Goal: Complete application form: Complete application form

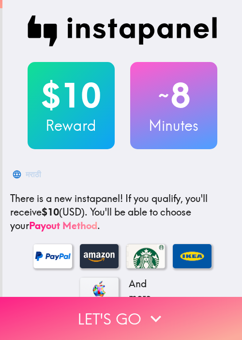
drag, startPoint x: 173, startPoint y: 308, endPoint x: 134, endPoint y: 291, distance: 42.1
click at [173, 308] on button "Let's go" at bounding box center [121, 318] width 242 height 43
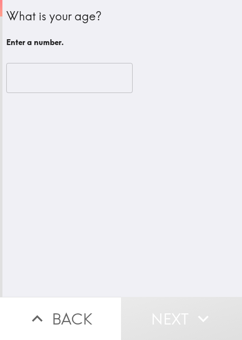
drag, startPoint x: 166, startPoint y: 220, endPoint x: 99, endPoint y: 128, distance: 113.3
click at [166, 217] on div "What is your age? Enter a number. ​" at bounding box center [122, 148] width 240 height 297
click at [67, 86] on input "number" at bounding box center [69, 78] width 126 height 30
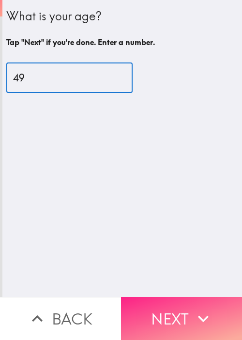
type input "49"
click at [163, 302] on button "Next" at bounding box center [181, 318] width 121 height 43
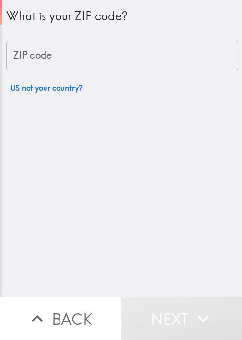
click at [83, 60] on input "ZIP code" at bounding box center [122, 56] width 232 height 30
paste input "33621"
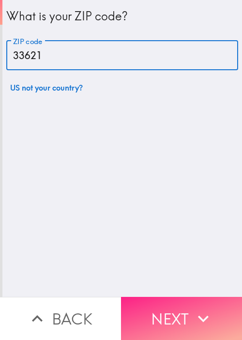
type input "33621"
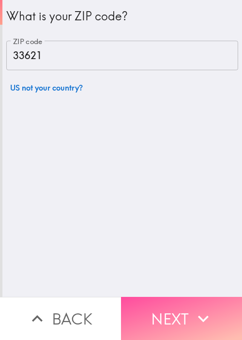
drag, startPoint x: 188, startPoint y: 295, endPoint x: 180, endPoint y: 295, distance: 7.3
click at [186, 297] on button "Next" at bounding box center [181, 318] width 121 height 43
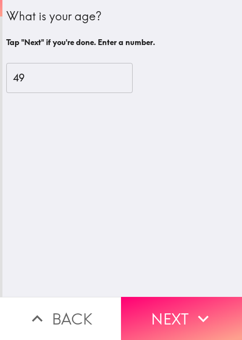
click at [188, 235] on div "What is your age? Tap "Next" if you're done. Enter a number. 49 ​" at bounding box center [122, 148] width 240 height 297
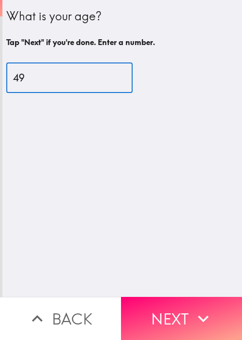
click at [44, 79] on input "49" at bounding box center [69, 78] width 126 height 30
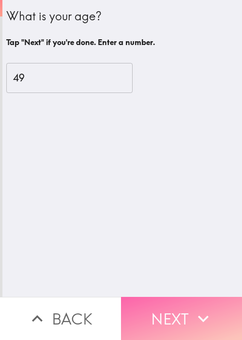
click at [140, 297] on button "Next" at bounding box center [181, 318] width 121 height 43
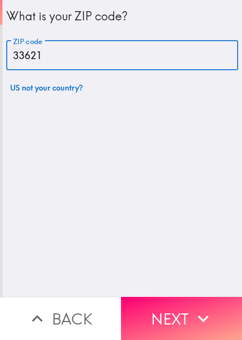
drag, startPoint x: 79, startPoint y: 59, endPoint x: -16, endPoint y: 57, distance: 95.5
click at [0, 0] on html "What is your ZIP code? ZIP code 33621 ZIP code US not your country? Back Next I…" at bounding box center [121, 0] width 242 height 0
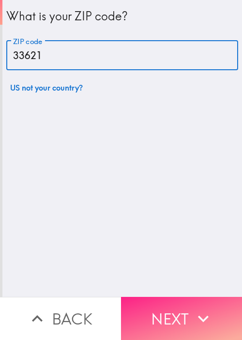
click at [162, 305] on button "Next" at bounding box center [181, 318] width 121 height 43
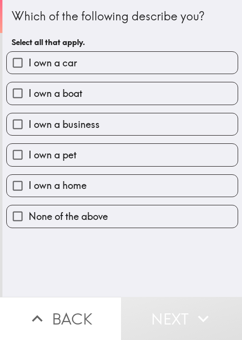
drag, startPoint x: 124, startPoint y: 64, endPoint x: 119, endPoint y: 73, distance: 10.6
click at [124, 64] on label "I own a car" at bounding box center [122, 63] width 231 height 22
click at [29, 64] on input "I own a car" at bounding box center [18, 63] width 22 height 22
checkbox input "true"
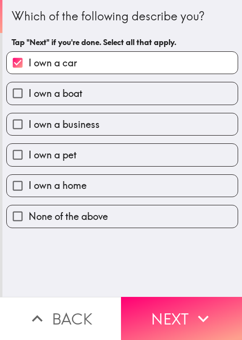
drag, startPoint x: 103, startPoint y: 97, endPoint x: 108, endPoint y: 101, distance: 6.2
click at [103, 97] on label "I own a boat" at bounding box center [122, 93] width 231 height 22
click at [29, 97] on input "I own a boat" at bounding box center [18, 93] width 22 height 22
checkbox input "true"
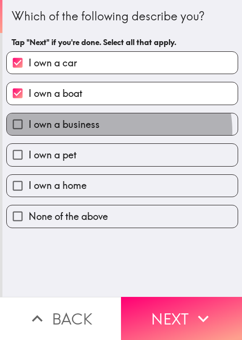
click at [105, 131] on label "I own a business" at bounding box center [122, 124] width 231 height 22
click at [29, 131] on input "I own a business" at bounding box center [18, 124] width 22 height 22
checkbox input "true"
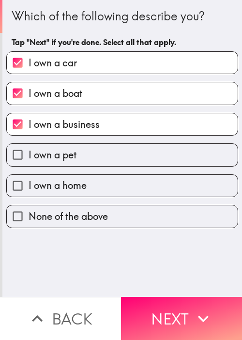
click at [105, 160] on label "I own a pet" at bounding box center [122, 155] width 231 height 22
click at [29, 160] on input "I own a pet" at bounding box center [18, 155] width 22 height 22
checkbox input "true"
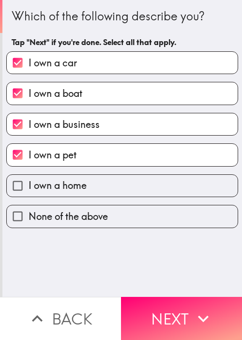
click at [112, 189] on label "I own a home" at bounding box center [122, 186] width 231 height 22
click at [29, 189] on input "I own a home" at bounding box center [18, 186] width 22 height 22
checkbox input "true"
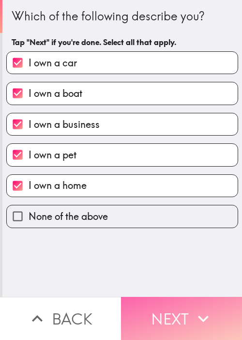
click at [162, 299] on button "Next" at bounding box center [181, 318] width 121 height 43
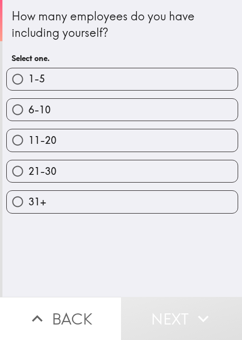
drag, startPoint x: 153, startPoint y: 250, endPoint x: 145, endPoint y: 218, distance: 32.6
click at [154, 249] on div "How many employees do you have including yourself? Select one. 1-5 6-10 11-20 2…" at bounding box center [122, 148] width 240 height 297
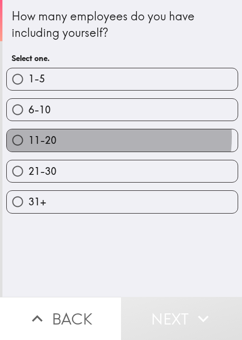
click at [91, 136] on label "11-20" at bounding box center [122, 140] width 231 height 22
click at [29, 136] on input "11-20" at bounding box center [18, 140] width 22 height 22
radio input "true"
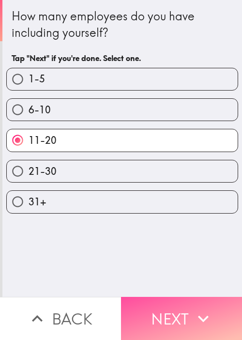
drag, startPoint x: 148, startPoint y: 315, endPoint x: 120, endPoint y: 268, distance: 54.9
click at [148, 314] on button "Next" at bounding box center [181, 318] width 121 height 43
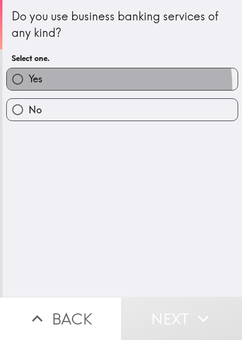
drag, startPoint x: 90, startPoint y: 86, endPoint x: 167, endPoint y: 217, distance: 151.4
click at [90, 86] on label "Yes" at bounding box center [122, 79] width 231 height 22
click at [29, 86] on input "Yes" at bounding box center [18, 79] width 22 height 22
radio input "true"
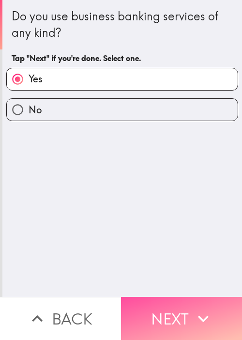
drag, startPoint x: 185, startPoint y: 311, endPoint x: 176, endPoint y: 282, distance: 29.8
click at [184, 311] on button "Next" at bounding box center [181, 318] width 121 height 43
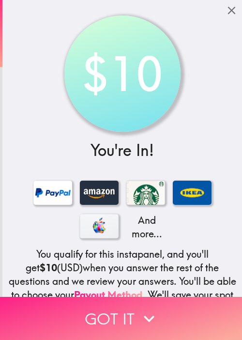
click at [89, 298] on button "Got it" at bounding box center [121, 318] width 242 height 43
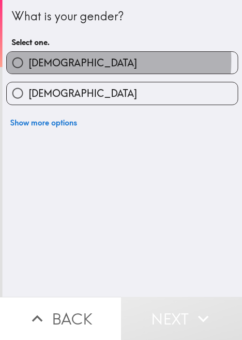
click at [75, 61] on label "[DEMOGRAPHIC_DATA]" at bounding box center [122, 63] width 231 height 22
click at [29, 61] on input "[DEMOGRAPHIC_DATA]" at bounding box center [18, 63] width 22 height 22
radio input "true"
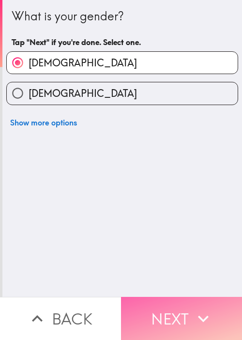
click at [201, 318] on icon "button" at bounding box center [203, 318] width 21 height 21
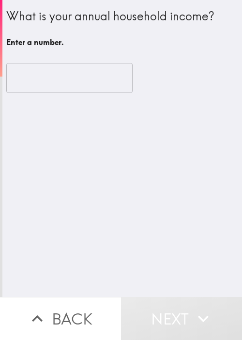
drag, startPoint x: 109, startPoint y: 170, endPoint x: 105, endPoint y: 159, distance: 11.3
click at [108, 166] on div "What is your annual household income? Enter a number. ​" at bounding box center [122, 148] width 240 height 297
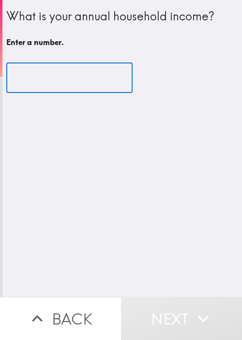
click at [65, 66] on input "number" at bounding box center [69, 78] width 126 height 30
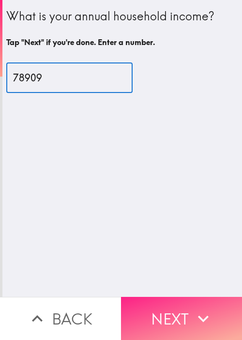
type input "78909"
click at [195, 308] on icon "button" at bounding box center [203, 318] width 21 height 21
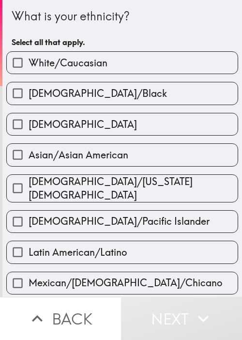
click at [140, 33] on div "What is your ethnicity? Select all that apply." at bounding box center [122, 30] width 221 height 44
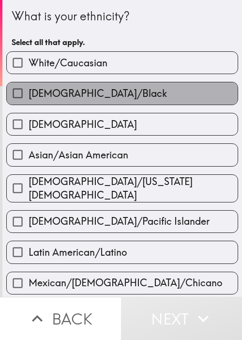
click at [118, 88] on span "[DEMOGRAPHIC_DATA]/Black" at bounding box center [98, 94] width 139 height 14
click at [29, 88] on input "[DEMOGRAPHIC_DATA]/Black" at bounding box center [18, 93] width 22 height 22
checkbox input "true"
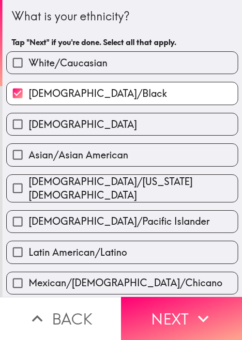
click at [129, 58] on label "White/Caucasian" at bounding box center [122, 63] width 231 height 22
click at [29, 58] on input "White/Caucasian" at bounding box center [18, 63] width 22 height 22
checkbox input "true"
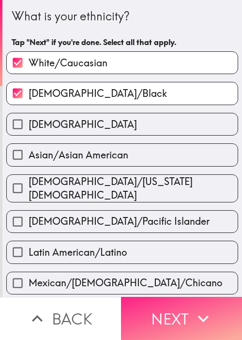
click at [180, 306] on button "Next" at bounding box center [181, 318] width 121 height 43
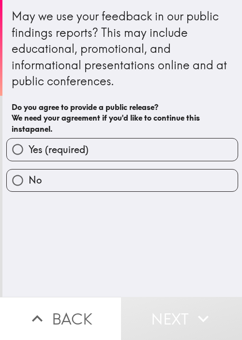
drag, startPoint x: 138, startPoint y: 8, endPoint x: 115, endPoint y: 12, distance: 23.1
click at [115, 12] on div "May we use your feedback in our public findings reports? This may include educa…" at bounding box center [122, 48] width 221 height 81
click at [214, 79] on div "May we use your feedback in our public findings reports? This may include educa…" at bounding box center [122, 48] width 221 height 81
click at [119, 156] on label "Yes (required)" at bounding box center [122, 150] width 231 height 22
click at [29, 156] on input "Yes (required)" at bounding box center [18, 150] width 22 height 22
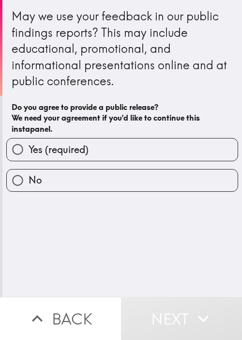
radio input "true"
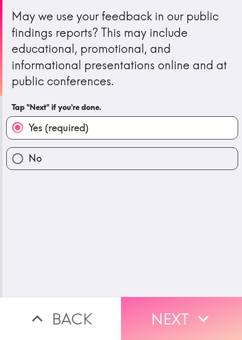
click at [185, 297] on button "Next" at bounding box center [181, 318] width 121 height 43
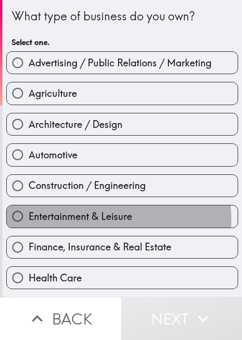
click at [73, 219] on span "Entertainment & Leisure" at bounding box center [81, 217] width 104 height 14
click at [29, 219] on input "Entertainment & Leisure" at bounding box center [18, 216] width 22 height 22
radio input "true"
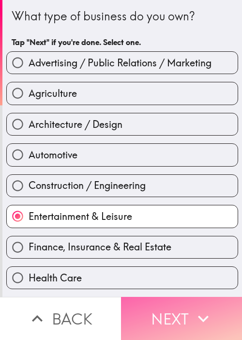
click at [167, 304] on button "Next" at bounding box center [181, 318] width 121 height 43
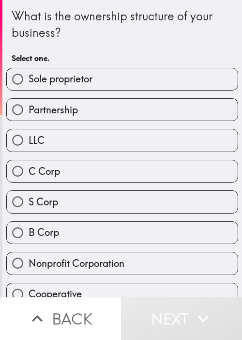
click at [103, 222] on label "B Corp" at bounding box center [122, 233] width 231 height 22
click at [29, 222] on input "B Corp" at bounding box center [18, 233] width 22 height 22
radio input "true"
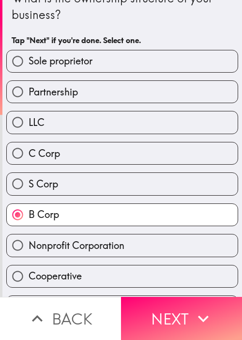
scroll to position [45, 0]
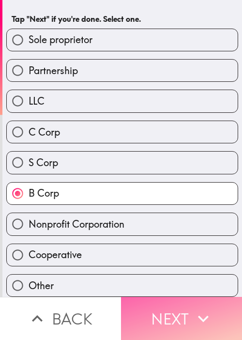
click at [136, 315] on button "Next" at bounding box center [181, 318] width 121 height 43
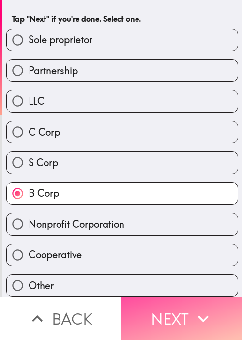
scroll to position [0, 0]
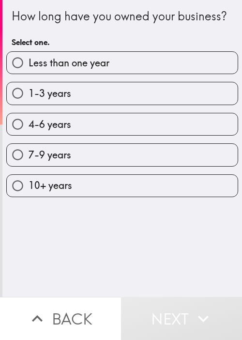
drag, startPoint x: 164, startPoint y: 262, endPoint x: 155, endPoint y: 229, distance: 33.8
click at [164, 258] on div "How long have you owned your business? Select one. Less than one year 1-3 years…" at bounding box center [122, 148] width 240 height 297
click at [140, 166] on label "7-9 years" at bounding box center [122, 155] width 231 height 22
click at [29, 166] on input "7-9 years" at bounding box center [18, 155] width 22 height 22
radio input "true"
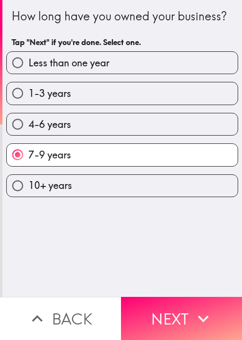
click at [181, 135] on label "4-6 years" at bounding box center [122, 124] width 231 height 22
click at [29, 135] on input "4-6 years" at bounding box center [18, 124] width 22 height 22
radio input "true"
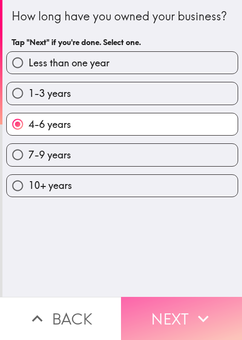
click at [212, 318] on button "Next" at bounding box center [181, 318] width 121 height 43
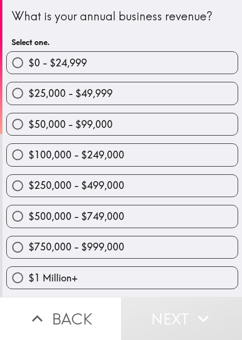
click at [15, 297] on button "Back" at bounding box center [60, 318] width 121 height 43
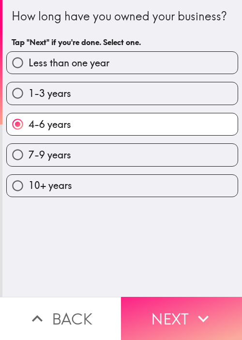
click at [223, 325] on button "Next" at bounding box center [181, 318] width 121 height 43
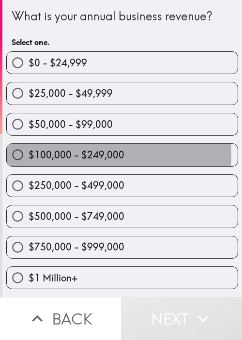
click at [114, 154] on span "$100,000 - $249,000" at bounding box center [77, 155] width 96 height 14
click at [29, 154] on input "$100,000 - $249,000" at bounding box center [18, 155] width 22 height 22
radio input "true"
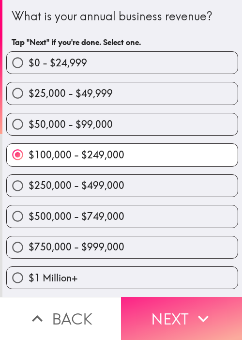
click at [177, 305] on button "Next" at bounding box center [181, 318] width 121 height 43
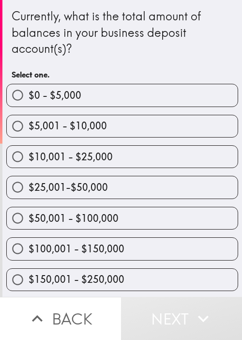
click at [96, 220] on span "$50,001 - $100,000" at bounding box center [74, 219] width 90 height 14
click at [29, 220] on input "$50,001 - $100,000" at bounding box center [18, 218] width 22 height 22
radio input "true"
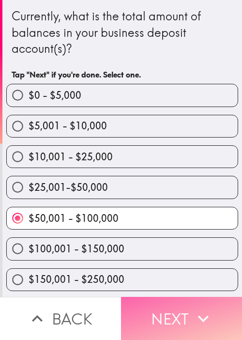
click at [149, 299] on button "Next" at bounding box center [181, 318] width 121 height 43
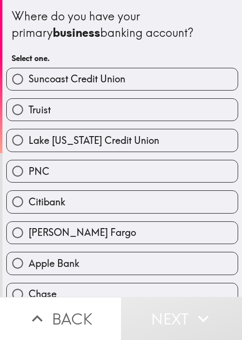
click at [118, 219] on div "[PERSON_NAME] Fargo" at bounding box center [119, 229] width 240 height 31
click at [165, 215] on div "[PERSON_NAME] Fargo" at bounding box center [119, 229] width 240 height 31
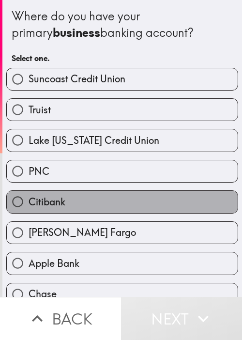
click at [182, 207] on label "Citibank" at bounding box center [122, 202] width 231 height 22
click at [29, 207] on input "Citibank" at bounding box center [18, 202] width 22 height 22
radio input "true"
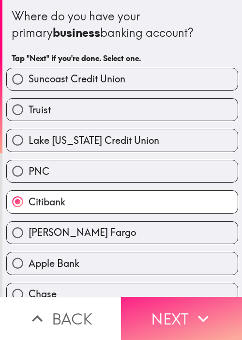
click at [184, 315] on button "Next" at bounding box center [181, 318] width 121 height 43
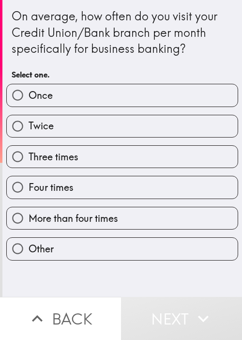
click at [127, 171] on div "Four times" at bounding box center [119, 183] width 240 height 31
click at [127, 202] on div "More than four times" at bounding box center [119, 214] width 240 height 31
click at [133, 221] on label "More than four times" at bounding box center [122, 218] width 231 height 22
click at [29, 221] on input "More than four times" at bounding box center [18, 218] width 22 height 22
radio input "true"
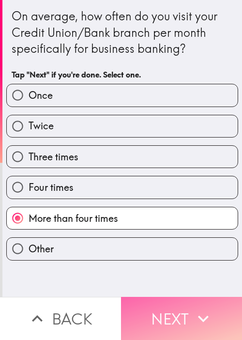
click at [198, 297] on button "Next" at bounding box center [181, 318] width 121 height 43
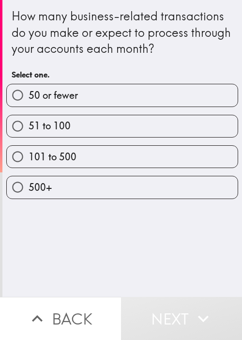
click at [169, 138] on div "101 to 500" at bounding box center [119, 153] width 240 height 31
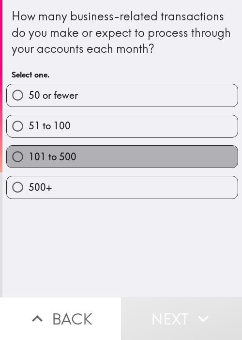
click at [162, 159] on label "101 to 500" at bounding box center [122, 157] width 231 height 22
click at [29, 159] on input "101 to 500" at bounding box center [18, 157] width 22 height 22
radio input "true"
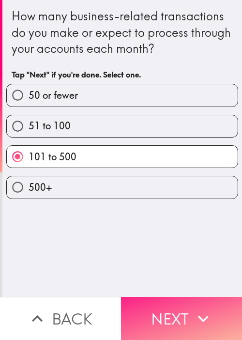
click at [202, 297] on button "Next" at bounding box center [181, 318] width 121 height 43
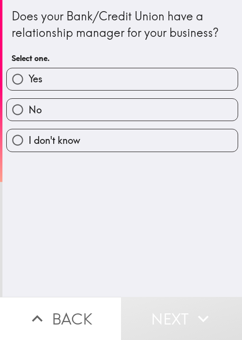
click at [83, 86] on label "Yes" at bounding box center [122, 79] width 231 height 22
click at [29, 86] on input "Yes" at bounding box center [18, 79] width 22 height 22
radio input "true"
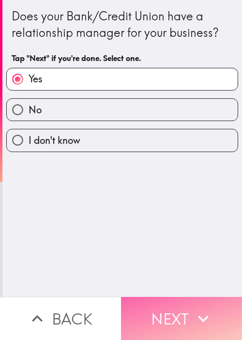
click at [190, 297] on button "Next" at bounding box center [181, 318] width 121 height 43
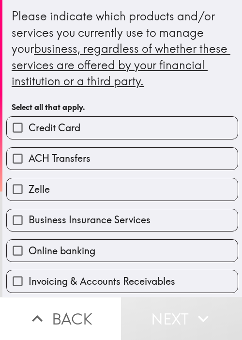
click at [95, 180] on label "Zelle" at bounding box center [122, 189] width 231 height 22
click at [29, 180] on input "Zelle" at bounding box center [18, 189] width 22 height 22
checkbox input "true"
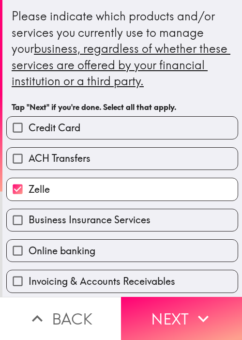
click at [117, 134] on label "Credit Card" at bounding box center [122, 128] width 231 height 22
click at [29, 134] on input "Credit Card" at bounding box center [18, 128] width 22 height 22
checkbox input "true"
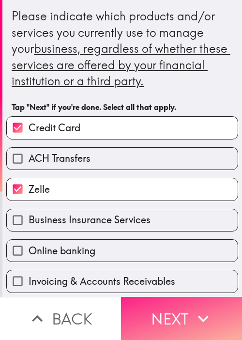
click at [173, 297] on button "Next" at bounding box center [181, 318] width 121 height 43
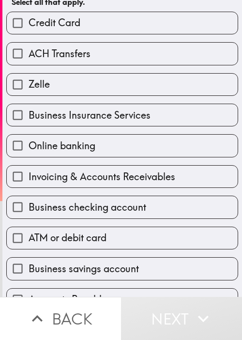
scroll to position [97, 0]
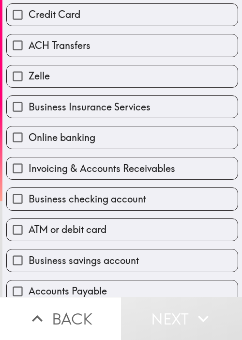
click at [139, 154] on div "Invoicing & Accounts Receivables" at bounding box center [119, 164] width 240 height 31
click at [138, 168] on span "Invoicing & Accounts Receivables" at bounding box center [102, 169] width 147 height 14
click at [29, 168] on input "Invoicing & Accounts Receivables" at bounding box center [18, 169] width 22 height 22
checkbox input "true"
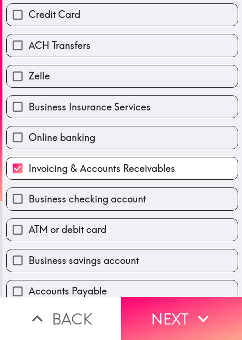
click at [111, 241] on div "Business savings account" at bounding box center [119, 256] width 240 height 31
click at [138, 223] on label "ATM or debit card" at bounding box center [122, 230] width 231 height 22
click at [29, 223] on input "ATM or debit card" at bounding box center [18, 230] width 22 height 22
checkbox input "true"
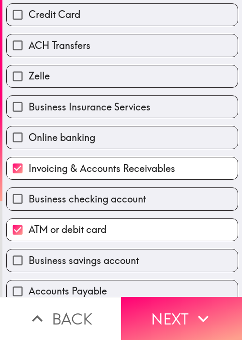
drag, startPoint x: 174, startPoint y: 308, endPoint x: 215, endPoint y: 264, distance: 60.3
click at [174, 308] on button "Next" at bounding box center [181, 318] width 121 height 43
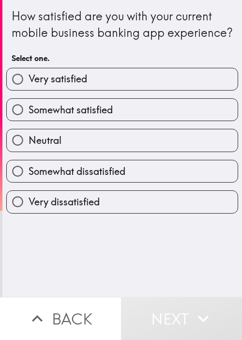
click at [125, 90] on label "Very satisfied" at bounding box center [122, 79] width 231 height 22
click at [29, 90] on input "Very satisfied" at bounding box center [18, 79] width 22 height 22
radio input "true"
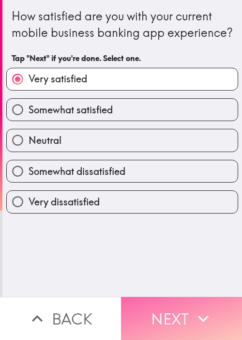
click at [166, 298] on button "Next" at bounding box center [181, 318] width 121 height 43
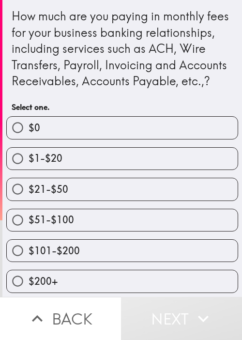
click at [123, 229] on label "$51-$100" at bounding box center [122, 220] width 231 height 22
click at [29, 229] on input "$51-$100" at bounding box center [18, 220] width 22 height 22
radio input "true"
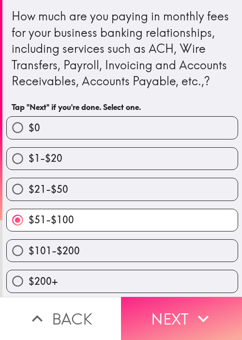
click at [198, 308] on icon "button" at bounding box center [203, 318] width 21 height 21
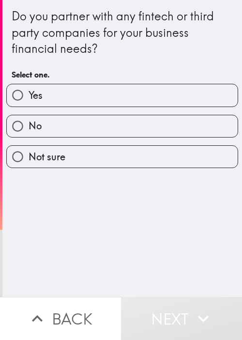
click at [137, 232] on div "Do you partner with any fintech or third party companies for your business fina…" at bounding box center [122, 148] width 240 height 297
click at [121, 110] on div "No" at bounding box center [119, 122] width 240 height 31
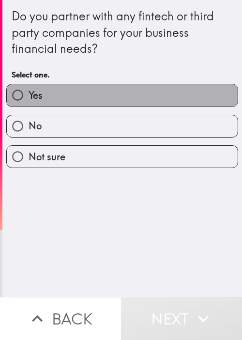
click at [142, 95] on label "Yes" at bounding box center [122, 95] width 231 height 22
click at [29, 95] on input "Yes" at bounding box center [18, 95] width 22 height 22
radio input "true"
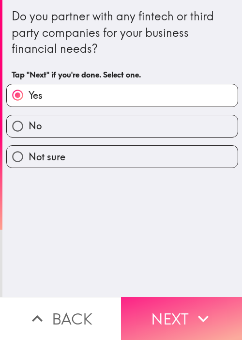
click at [186, 297] on button "Next" at bounding box center [181, 318] width 121 height 43
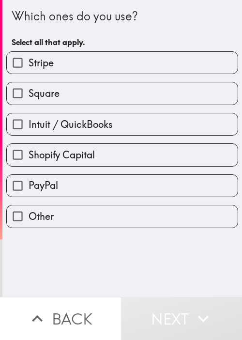
click at [51, 81] on div "Square" at bounding box center [119, 89] width 240 height 31
click at [73, 98] on label "Square" at bounding box center [122, 93] width 231 height 22
click at [29, 98] on input "Square" at bounding box center [18, 93] width 22 height 22
checkbox input "true"
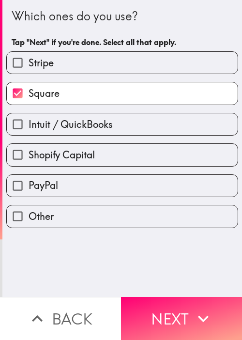
click at [79, 120] on span "Intuit / QuickBooks" at bounding box center [71, 125] width 84 height 14
click at [29, 120] on input "Intuit / QuickBooks" at bounding box center [18, 124] width 22 height 22
checkbox input "true"
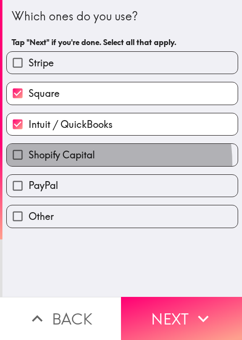
click at [75, 163] on label "Shopify Capital" at bounding box center [122, 155] width 231 height 22
click at [29, 163] on input "Shopify Capital" at bounding box center [18, 155] width 22 height 22
checkbox input "true"
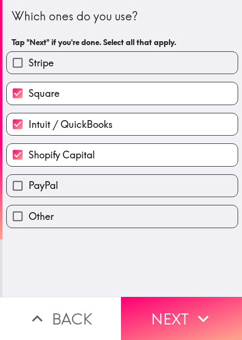
click at [184, 298] on button "Next" at bounding box center [181, 318] width 121 height 43
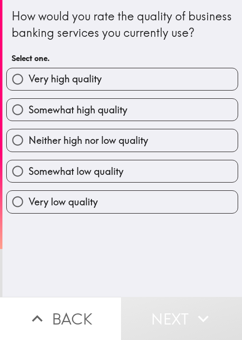
click at [169, 111] on div "Somewhat high quality" at bounding box center [119, 106] width 240 height 31
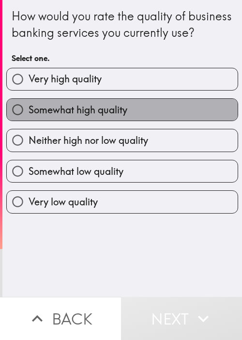
click at [215, 121] on label "Somewhat high quality" at bounding box center [122, 110] width 231 height 22
click at [29, 121] on input "Somewhat high quality" at bounding box center [18, 110] width 22 height 22
radio input "true"
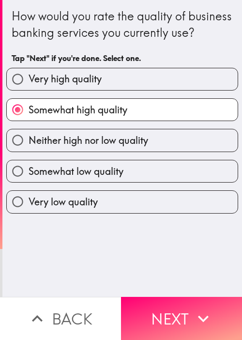
drag, startPoint x: 88, startPoint y: 275, endPoint x: 117, endPoint y: 285, distance: 30.8
click at [88, 275] on div "How would you rate the quality of business banking services you currently use? …" at bounding box center [122, 148] width 240 height 297
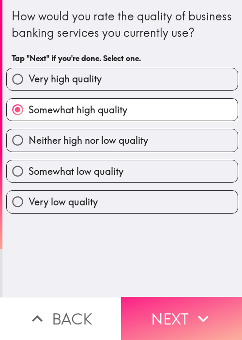
click at [156, 303] on button "Next" at bounding box center [181, 318] width 121 height 43
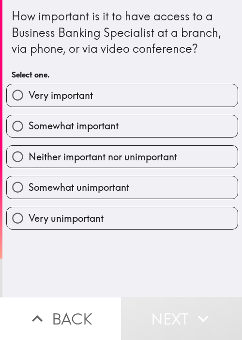
click at [12, 284] on div "How important is it to have access to a Business Banking Specialist at a branch…" at bounding box center [122, 148] width 240 height 297
click at [189, 125] on label "Somewhat important" at bounding box center [122, 126] width 231 height 22
click at [29, 125] on input "Somewhat important" at bounding box center [18, 126] width 22 height 22
radio input "true"
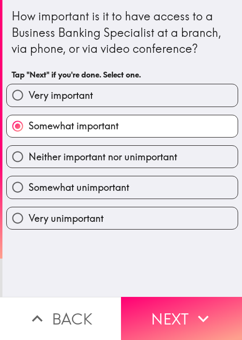
drag, startPoint x: 95, startPoint y: 272, endPoint x: 163, endPoint y: 292, distance: 70.8
click at [95, 272] on div "How important is it to have access to a Business Banking Specialist at a branch…" at bounding box center [122, 148] width 240 height 297
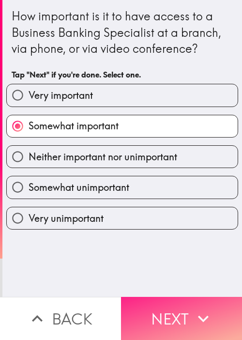
click at [166, 298] on button "Next" at bounding box center [181, 318] width 121 height 43
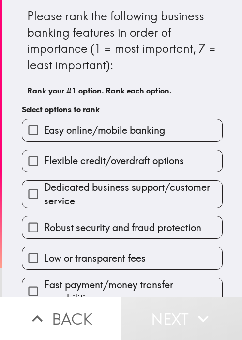
click at [159, 174] on div "Dedicated business support/customer service" at bounding box center [118, 191] width 209 height 36
click at [156, 241] on div "Low or transparent fees" at bounding box center [118, 254] width 209 height 31
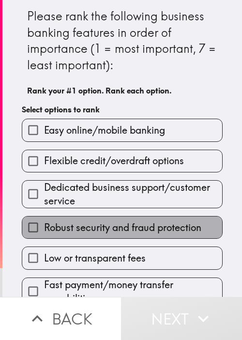
click at [139, 223] on span "Robust security and fraud protection" at bounding box center [123, 228] width 158 height 14
click at [44, 223] on input "Robust security and fraud protection" at bounding box center [33, 228] width 22 height 22
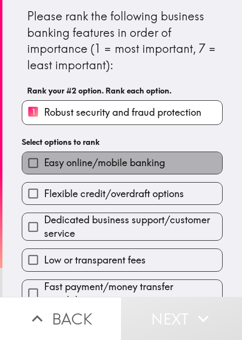
click at [132, 166] on span "Easy online/mobile banking" at bounding box center [104, 163] width 121 height 14
click at [44, 166] on input "Easy online/mobile banking" at bounding box center [33, 163] width 22 height 22
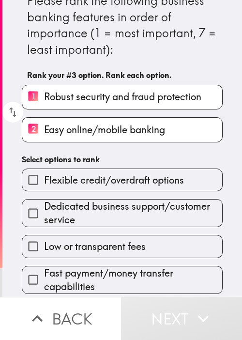
scroll to position [54, 0]
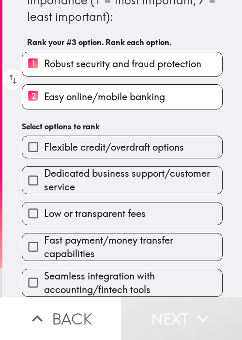
click at [118, 180] on span "Dedicated business support/customer service" at bounding box center [133, 180] width 178 height 27
click at [44, 180] on input "Dedicated business support/customer service" at bounding box center [33, 181] width 22 height 22
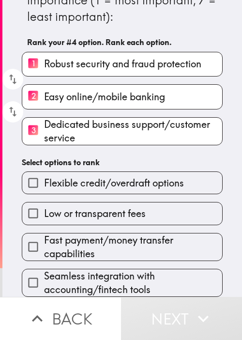
click at [101, 243] on span "Fast payment/money transfer capabilities" at bounding box center [133, 247] width 178 height 27
click at [44, 243] on input "Fast payment/money transfer capabilities" at bounding box center [33, 247] width 22 height 22
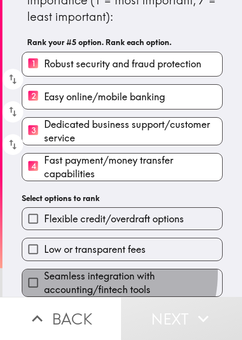
drag, startPoint x: 88, startPoint y: 266, endPoint x: 90, endPoint y: 272, distance: 6.0
click at [88, 269] on span "Seamless integration with accounting/fintech tools" at bounding box center [133, 282] width 178 height 27
click at [44, 272] on input "Seamless integration with accounting/fintech tools" at bounding box center [33, 283] width 22 height 22
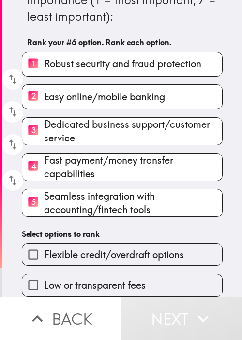
click at [95, 257] on label "Flexible credit/overdraft options" at bounding box center [122, 255] width 200 height 22
click at [44, 257] on input "Flexible credit/overdraft options" at bounding box center [33, 255] width 22 height 22
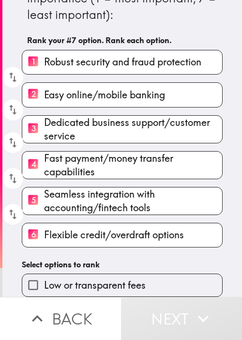
click at [107, 274] on label "Low or transparent fees" at bounding box center [122, 285] width 200 height 22
click at [44, 274] on input "Low or transparent fees" at bounding box center [33, 285] width 22 height 22
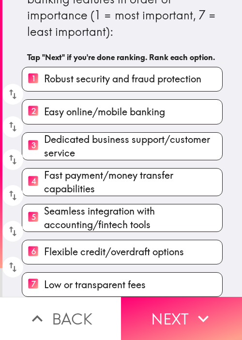
drag, startPoint x: 187, startPoint y: 303, endPoint x: 190, endPoint y: 278, distance: 25.4
click at [188, 303] on button "Next" at bounding box center [181, 318] width 121 height 43
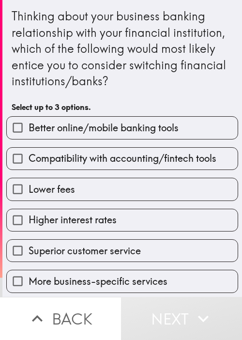
click at [121, 188] on label "Lower fees" at bounding box center [122, 189] width 231 height 22
click at [29, 188] on input "Lower fees" at bounding box center [18, 189] width 22 height 22
checkbox input "true"
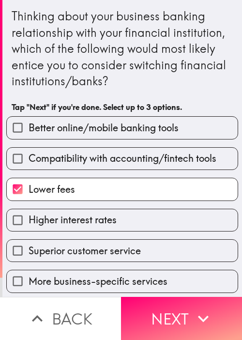
click at [150, 131] on span "Better online/mobile banking tools" at bounding box center [104, 128] width 150 height 14
click at [29, 131] on input "Better online/mobile banking tools" at bounding box center [18, 128] width 22 height 22
checkbox input "true"
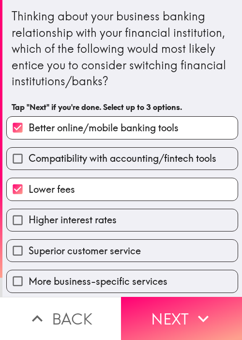
drag, startPoint x: 184, startPoint y: 298, endPoint x: 214, endPoint y: 262, distance: 46.4
click at [185, 298] on button "Next" at bounding box center [181, 318] width 121 height 43
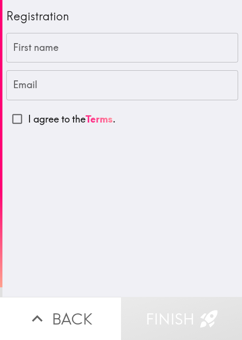
drag, startPoint x: 119, startPoint y: 19, endPoint x: 134, endPoint y: 0, distance: 23.8
click at [119, 19] on div "Registration" at bounding box center [122, 16] width 232 height 16
click at [73, 57] on input "First name" at bounding box center [122, 48] width 232 height 30
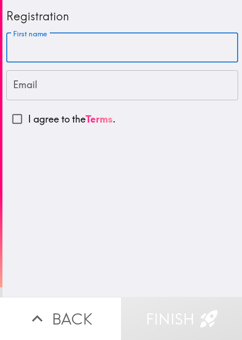
paste input "North"
type input "North"
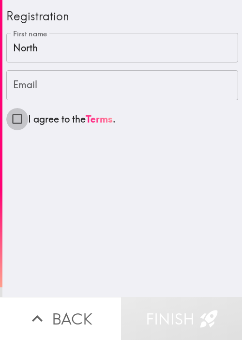
click at [12, 117] on input "I agree to the Terms ." at bounding box center [17, 119] width 22 height 22
checkbox input "true"
click at [39, 94] on input "Email" at bounding box center [122, 85] width 232 height 30
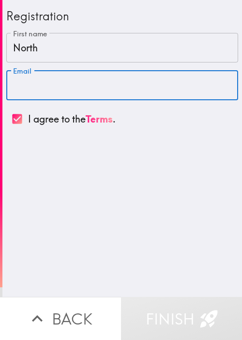
paste input "[EMAIL_ADDRESS][DOMAIN_NAME]"
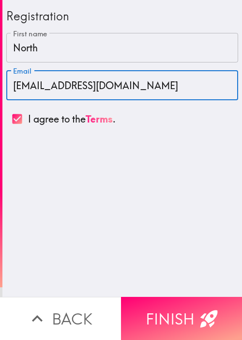
type input "[EMAIL_ADDRESS][DOMAIN_NAME]"
click at [197, 240] on div "Registration First name North First name Email [EMAIL_ADDRESS][DOMAIN_NAME] Ema…" at bounding box center [122, 148] width 240 height 297
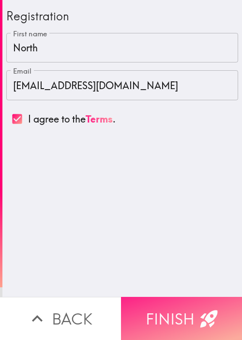
click at [190, 301] on button "Finish" at bounding box center [181, 318] width 121 height 43
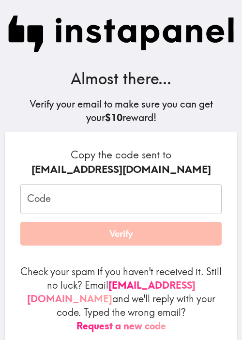
click at [58, 205] on input "Code" at bounding box center [121, 199] width 202 height 30
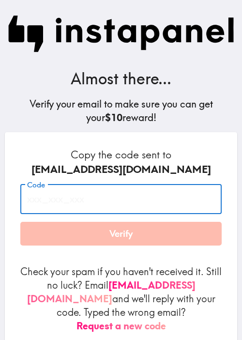
paste input "fnn_hBK_fB2"
type input "fnn_hBK_fB2"
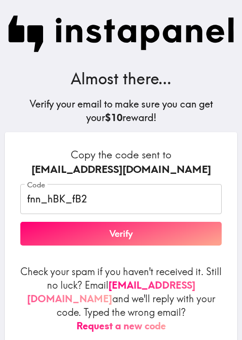
click at [182, 163] on div "[EMAIL_ADDRESS][DOMAIN_NAME]" at bounding box center [121, 169] width 202 height 15
click at [145, 246] on div "Code fnn_hBK_fB2 Code Verify" at bounding box center [121, 215] width 202 height 62
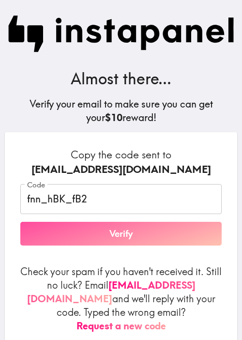
click at [154, 239] on button "Verify" at bounding box center [121, 234] width 202 height 24
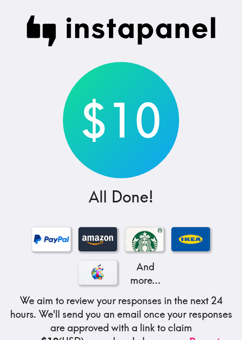
drag, startPoint x: 85, startPoint y: 139, endPoint x: 89, endPoint y: 133, distance: 6.6
click at [85, 139] on div "$10" at bounding box center [121, 120] width 116 height 116
